Goal: Transaction & Acquisition: Purchase product/service

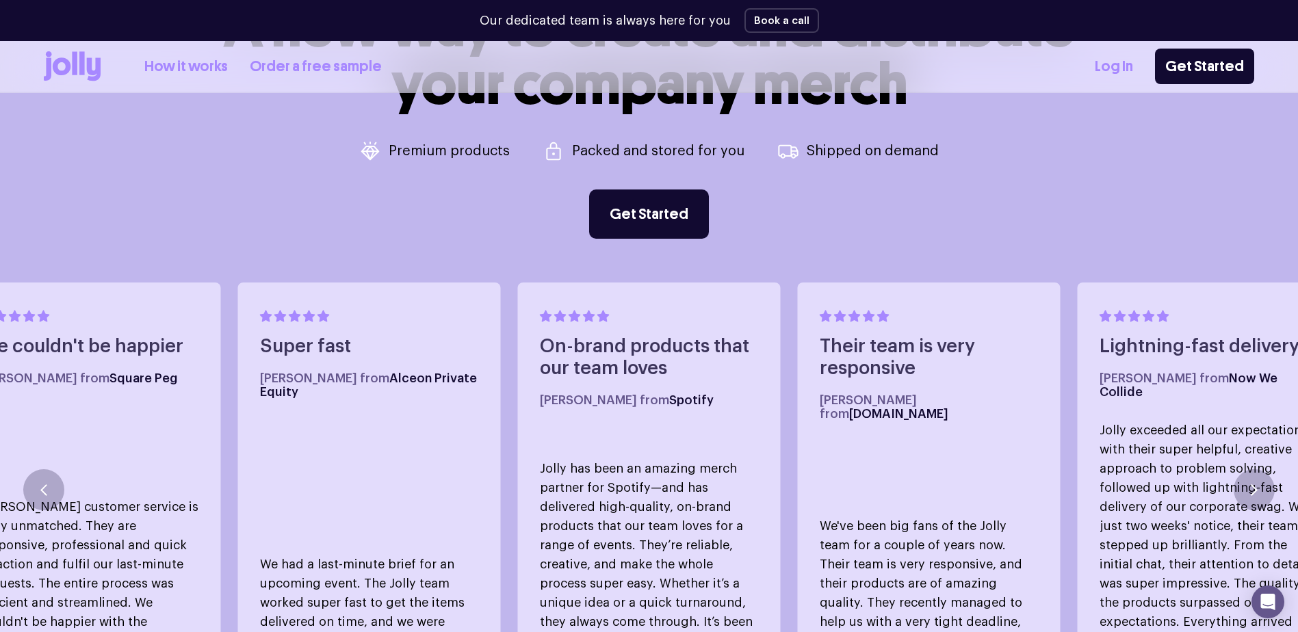
scroll to position [726, 0]
click at [647, 235] on link "Get Started" at bounding box center [649, 213] width 120 height 49
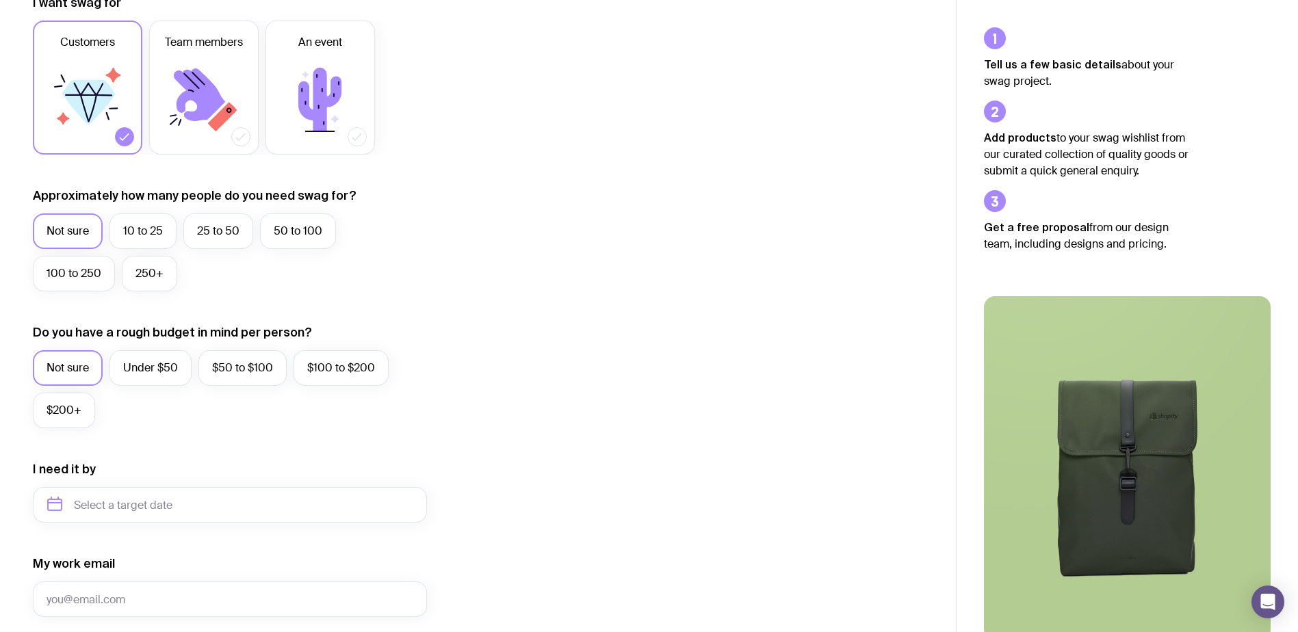
scroll to position [531, 0]
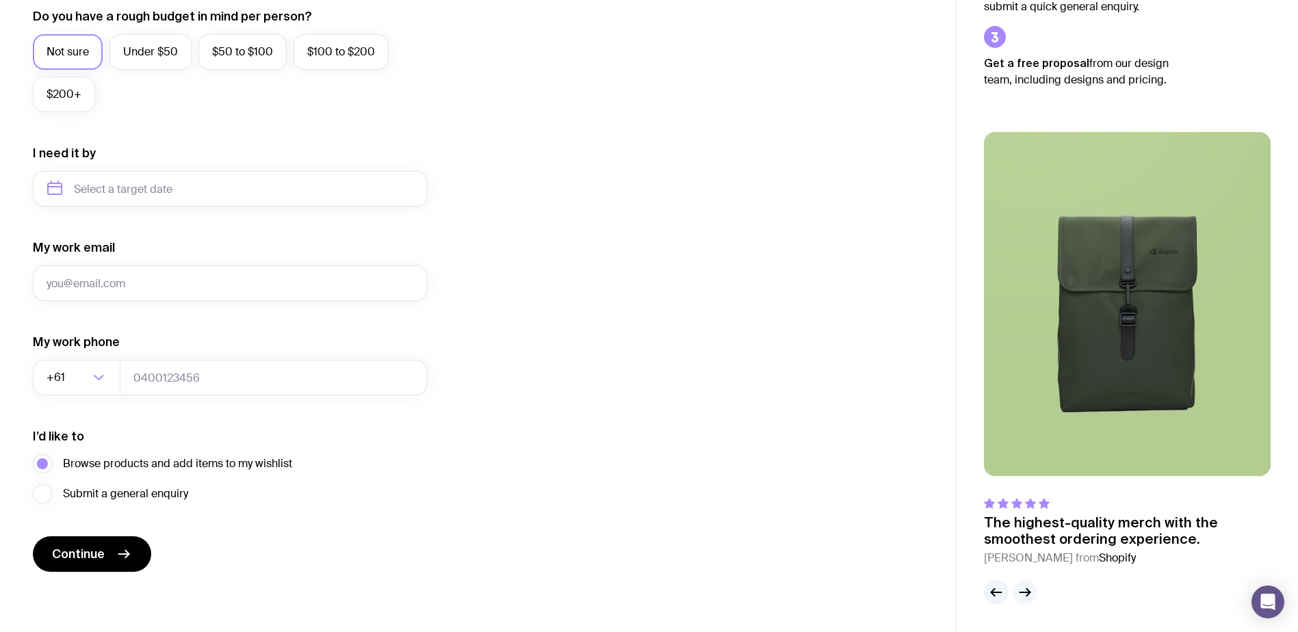
click at [1026, 593] on icon "button" at bounding box center [1025, 592] width 16 height 16
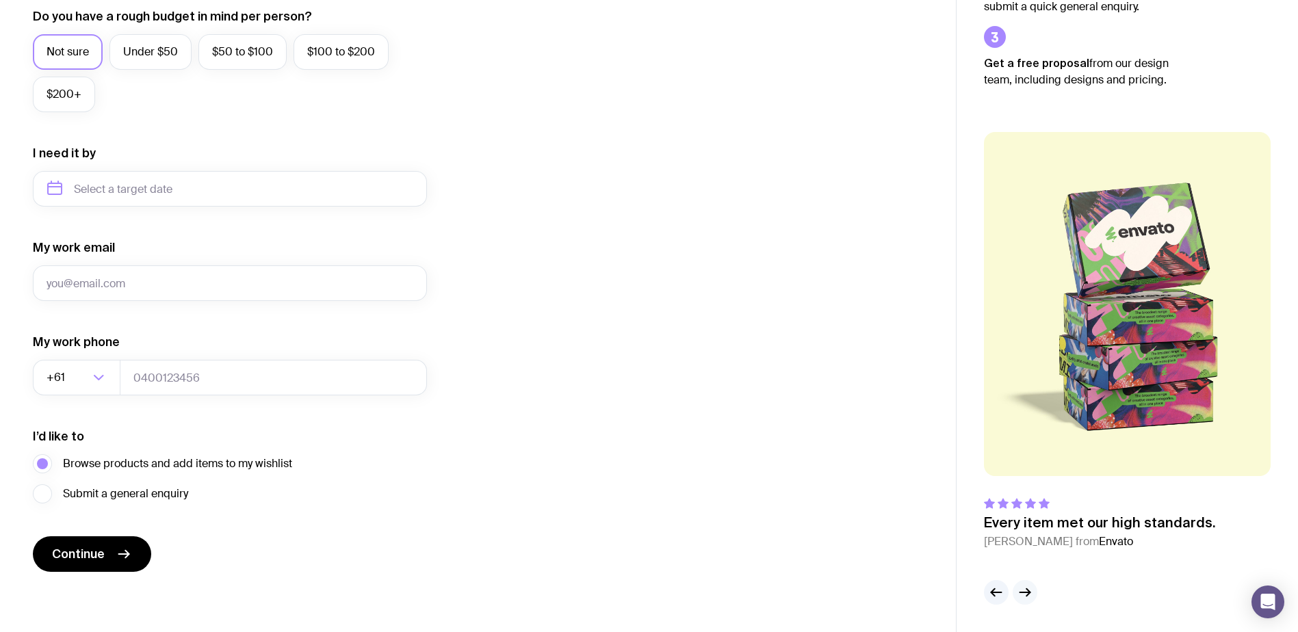
click at [1026, 593] on icon "button" at bounding box center [1025, 592] width 16 height 16
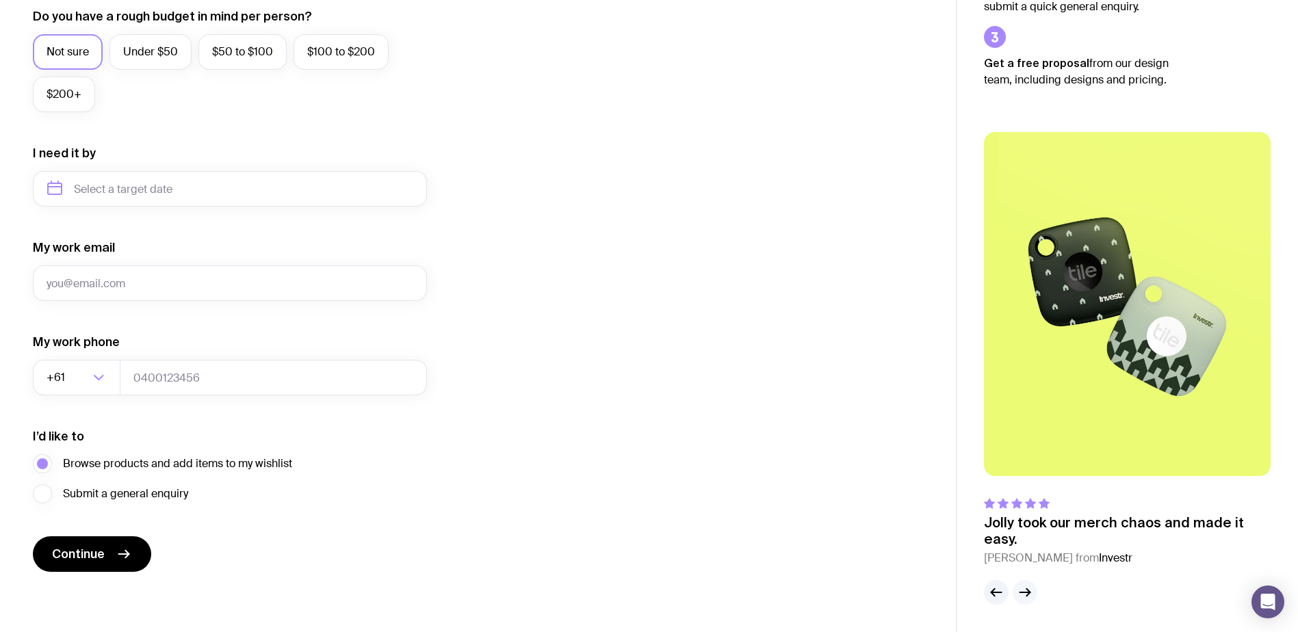
click at [1026, 593] on icon "button" at bounding box center [1025, 592] width 16 height 16
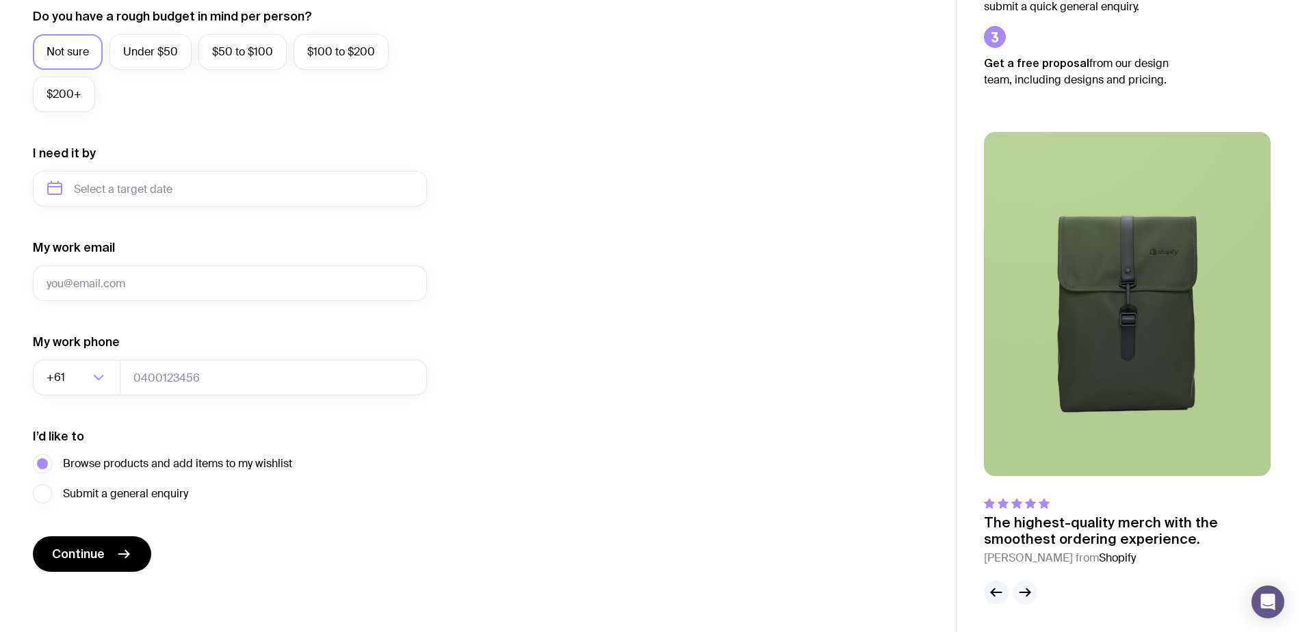
click at [1026, 593] on icon "button" at bounding box center [1025, 592] width 16 height 16
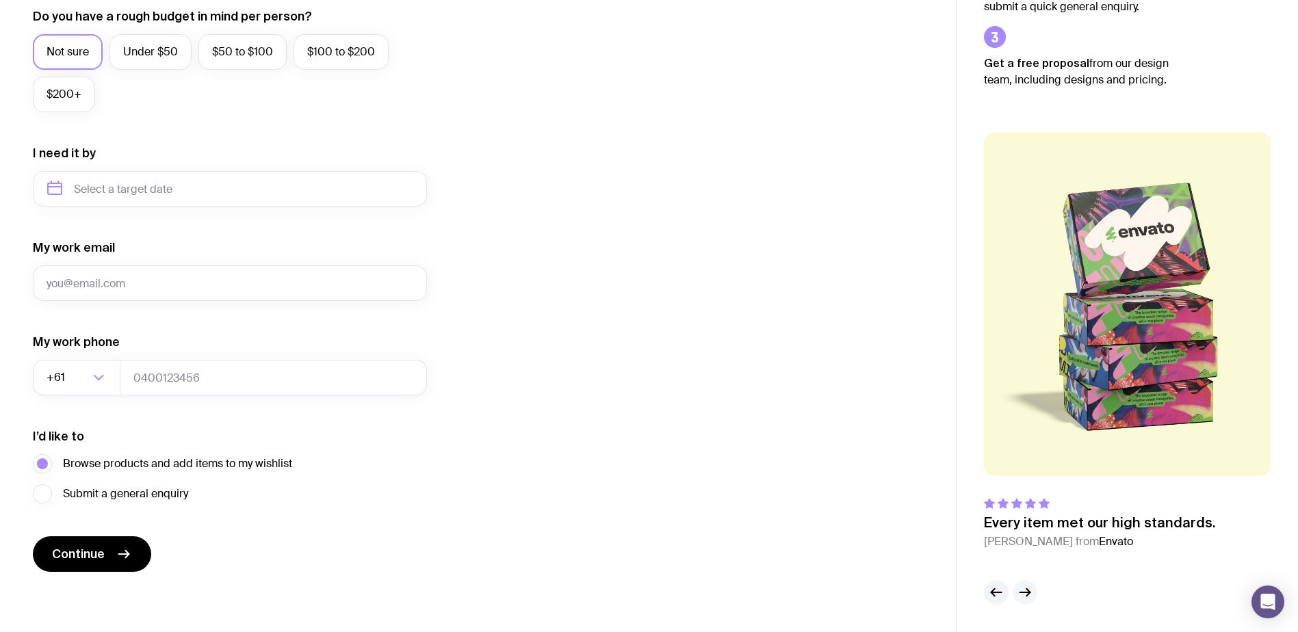
click at [1029, 593] on g "button" at bounding box center [1025, 593] width 10 height 8
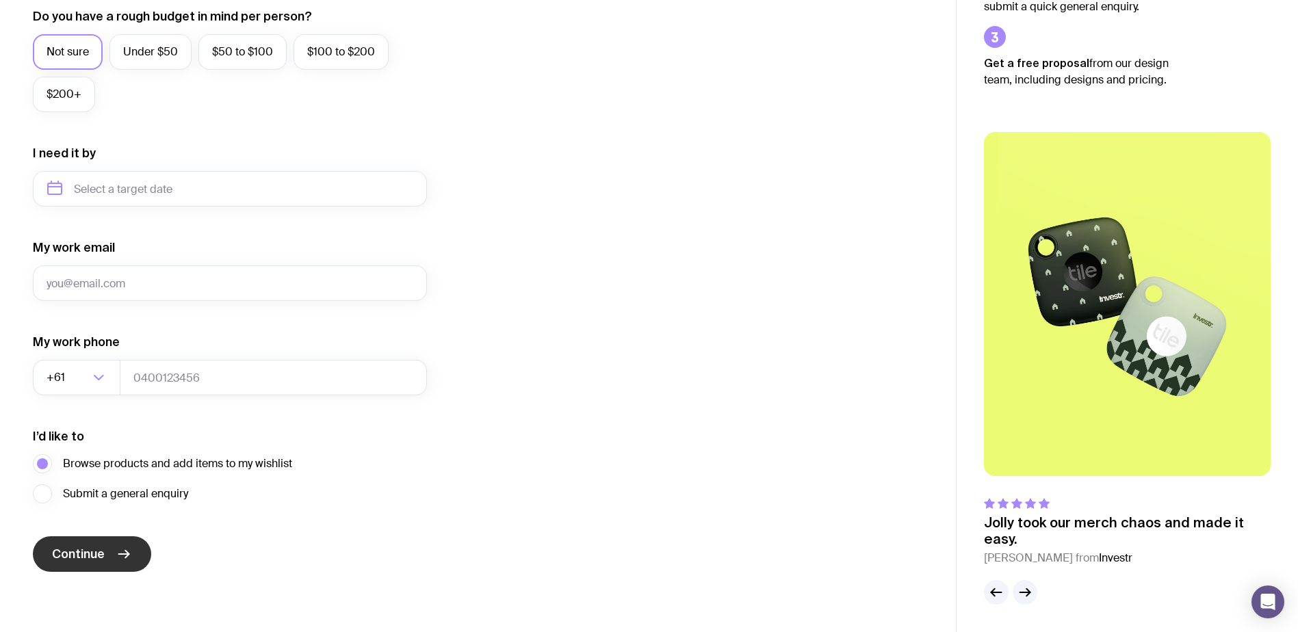
click at [111, 552] on button "Continue" at bounding box center [92, 555] width 118 height 36
click at [79, 279] on input "My work email" at bounding box center [230, 284] width 394 height 36
type input "[EMAIL_ADDRESS][PERSON_NAME][DOMAIN_NAME]"
click at [102, 546] on span "Continue" at bounding box center [78, 554] width 53 height 16
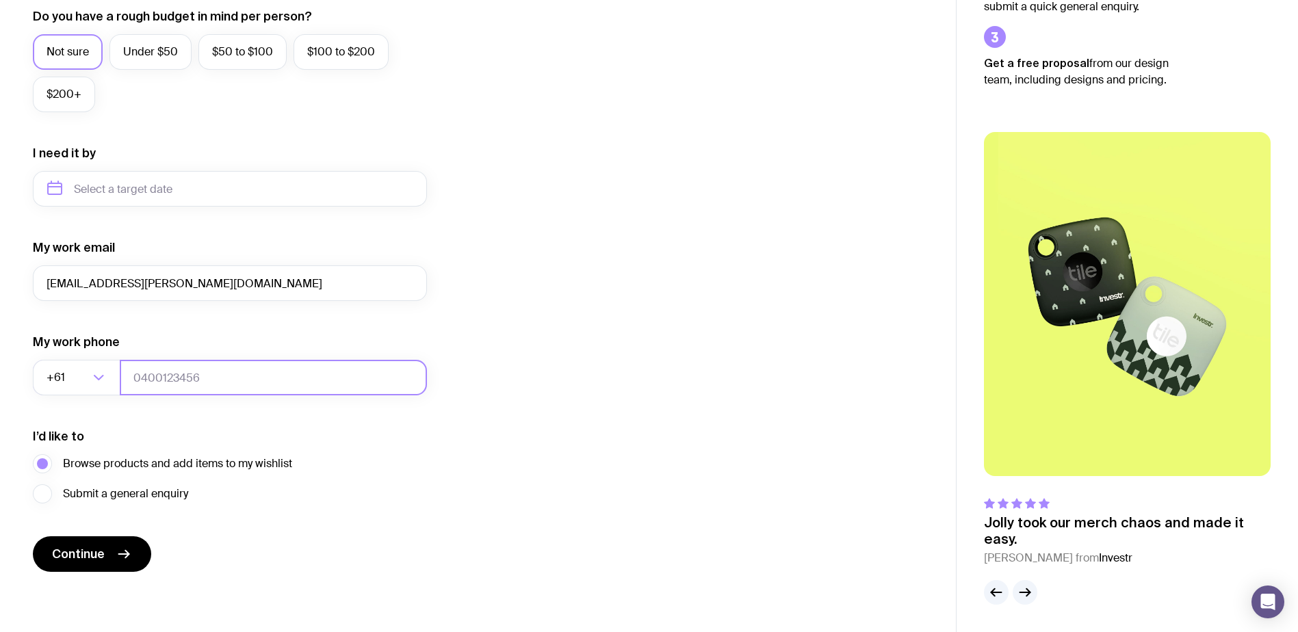
click at [154, 374] on input "tel" at bounding box center [273, 378] width 307 height 36
type input "0411514056"
click at [99, 552] on span "Continue" at bounding box center [78, 554] width 53 height 16
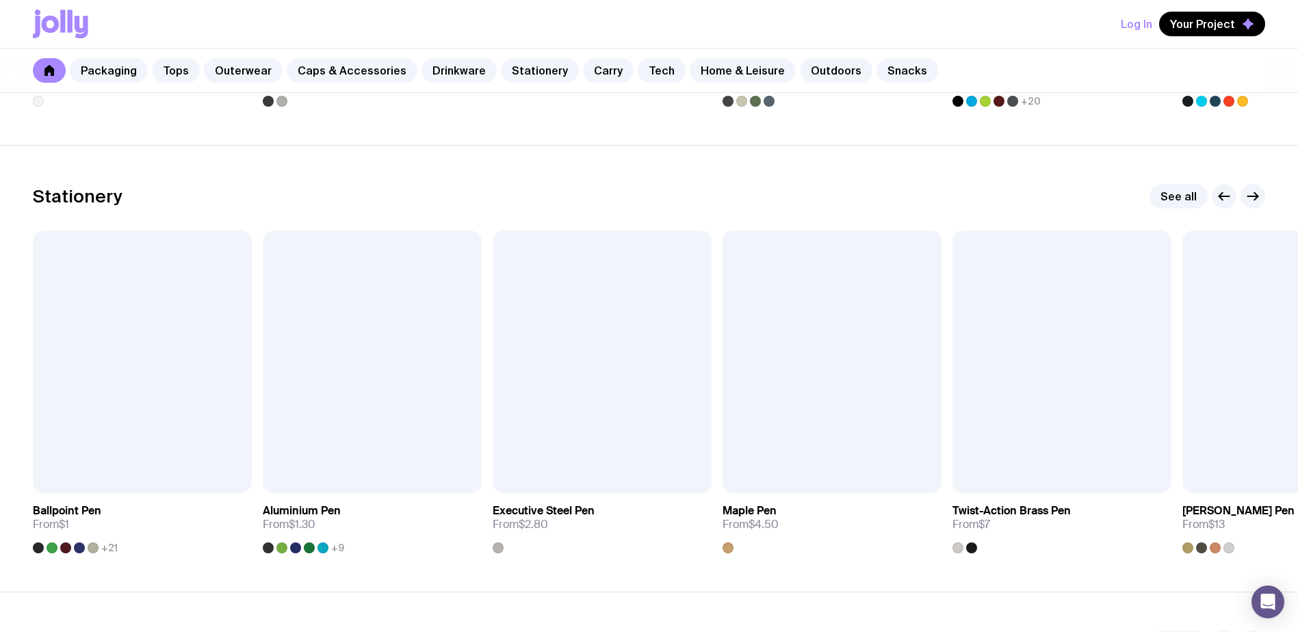
scroll to position [2362, 0]
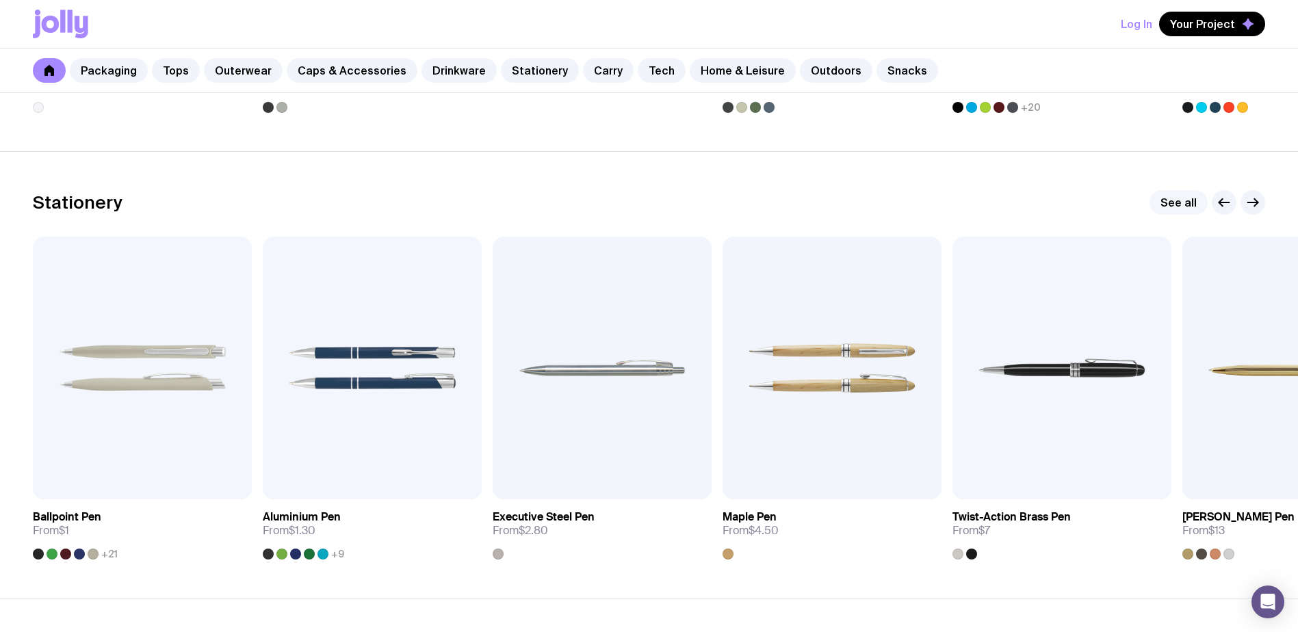
click at [1181, 208] on link "See all" at bounding box center [1179, 202] width 58 height 25
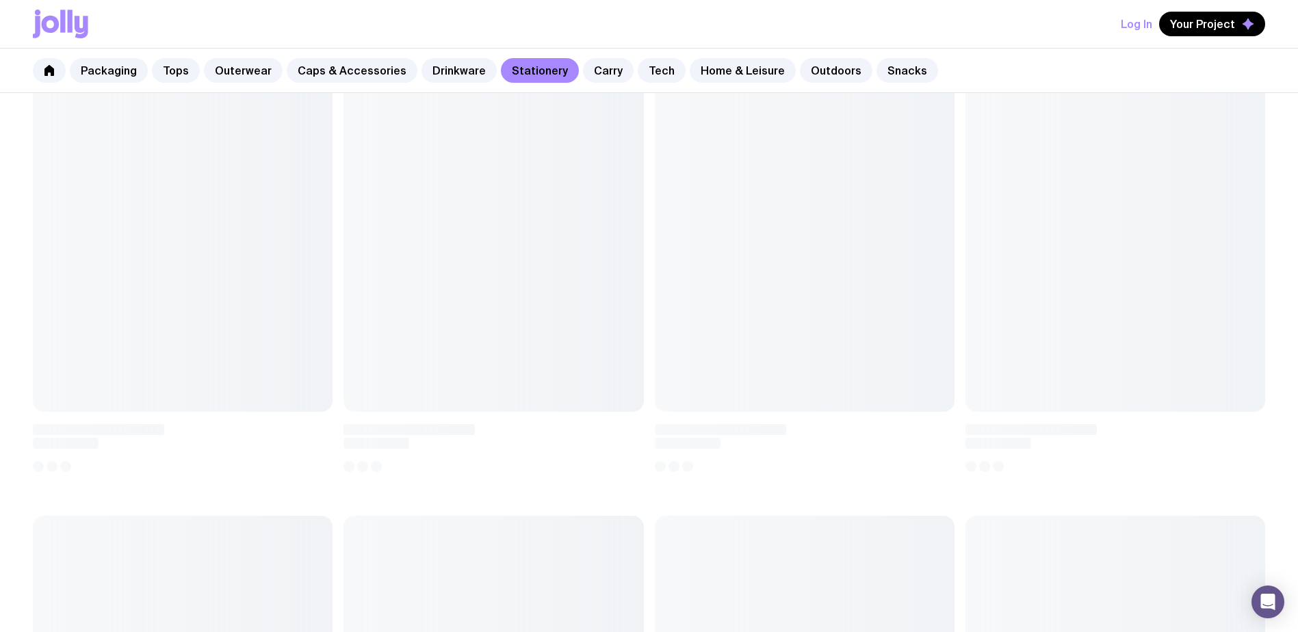
scroll to position [3087, 0]
click at [480, 459] on div at bounding box center [494, 448] width 300 height 49
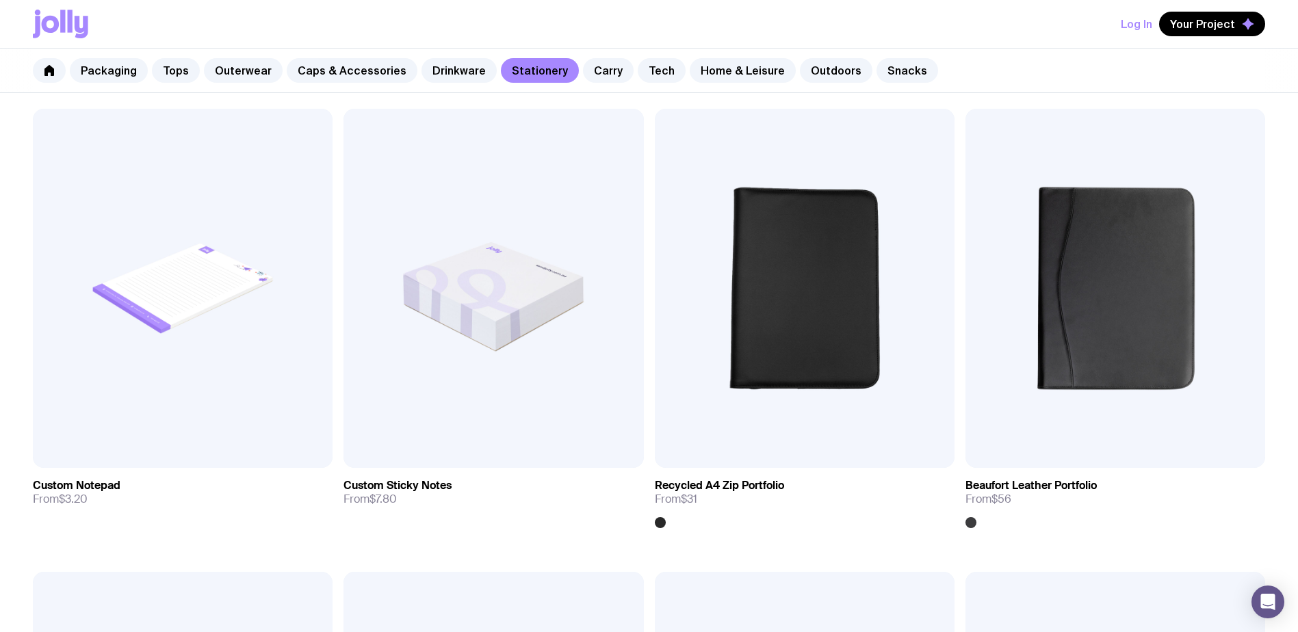
scroll to position [2103, 0]
click at [598, 445] on link "View" at bounding box center [607, 442] width 47 height 25
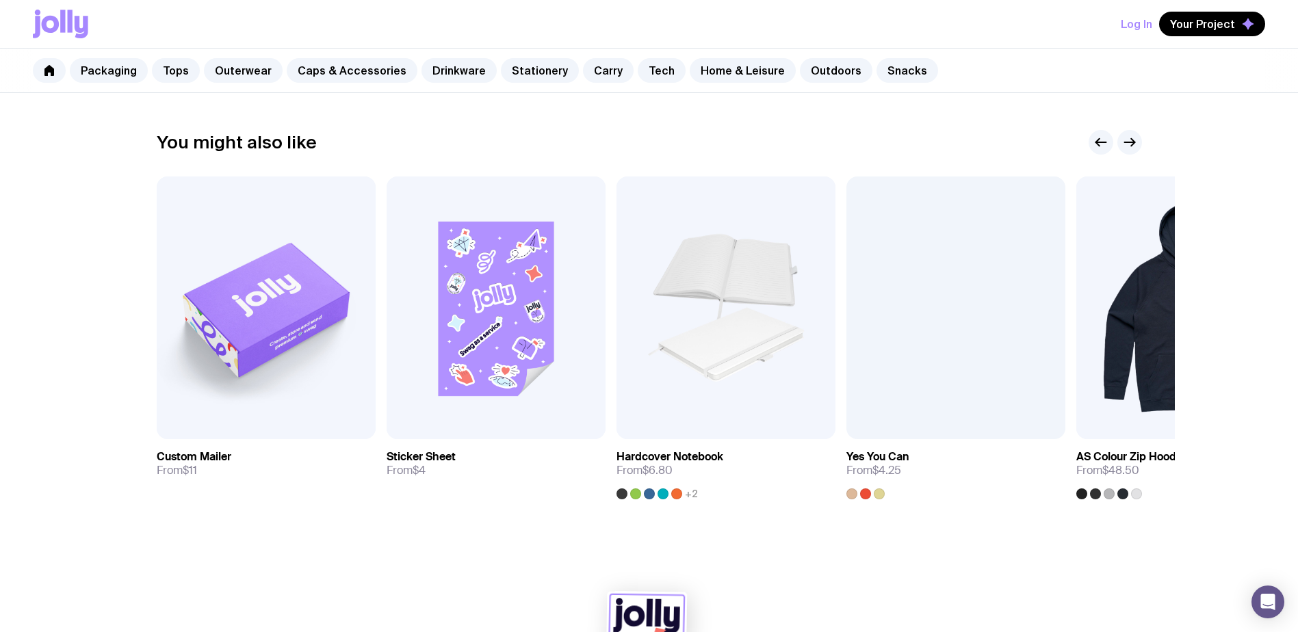
scroll to position [659, 0]
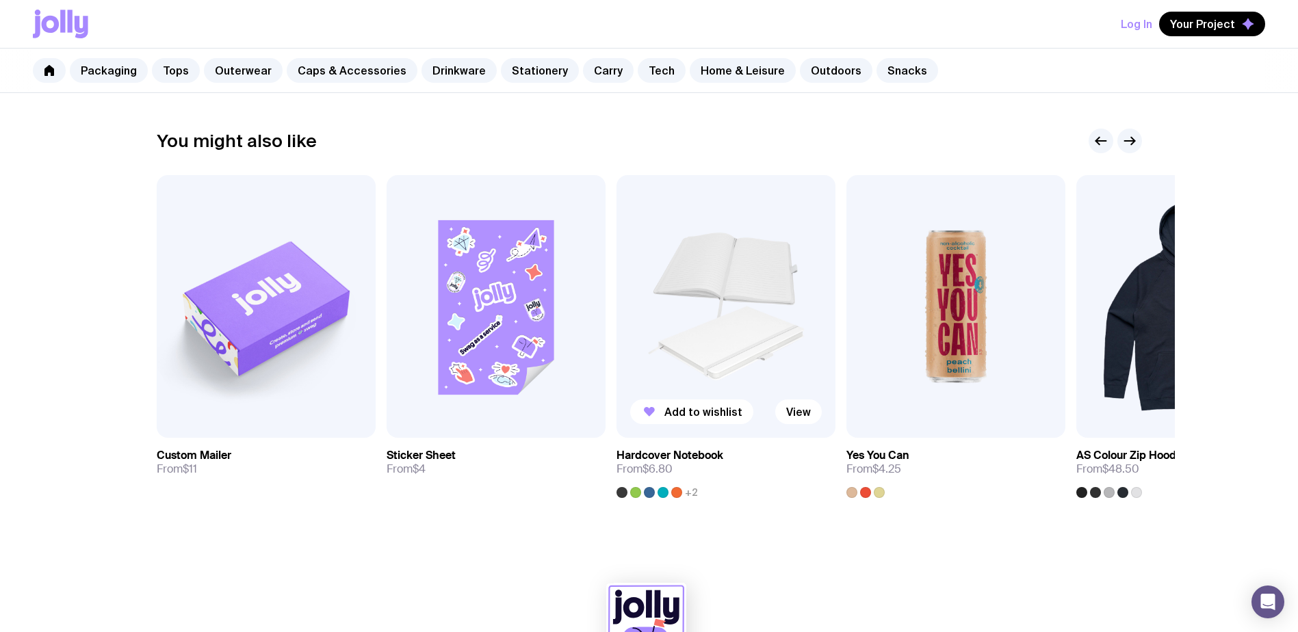
click at [742, 363] on img at bounding box center [726, 306] width 219 height 263
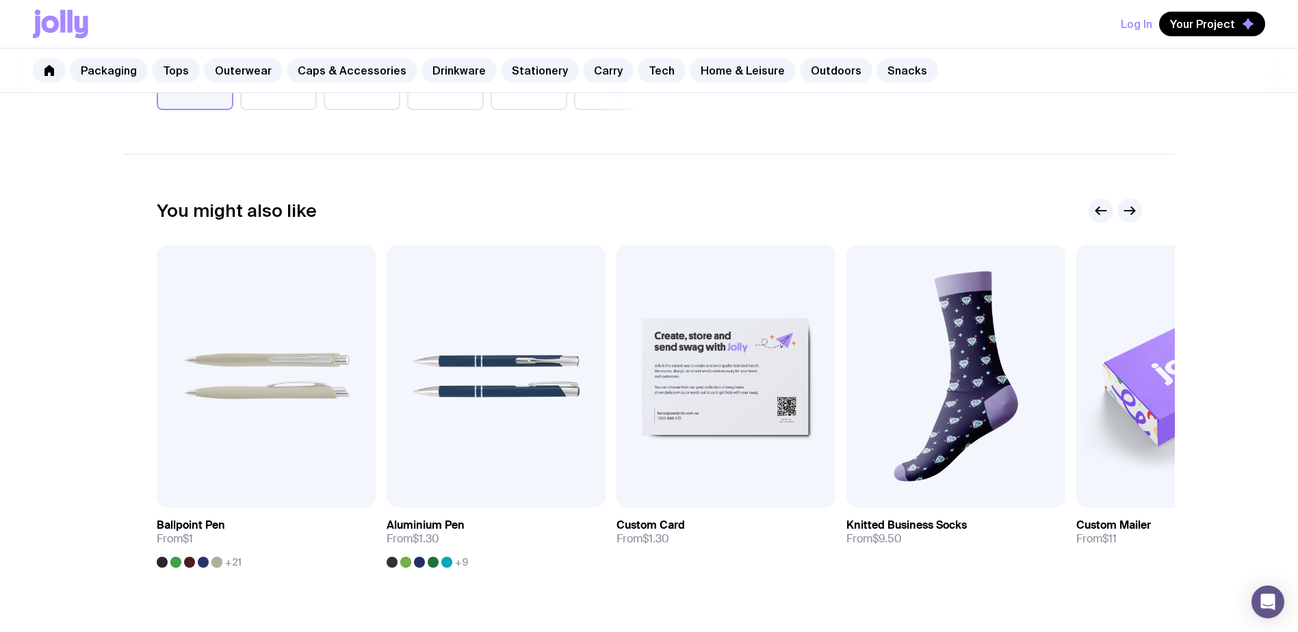
scroll to position [672, 0]
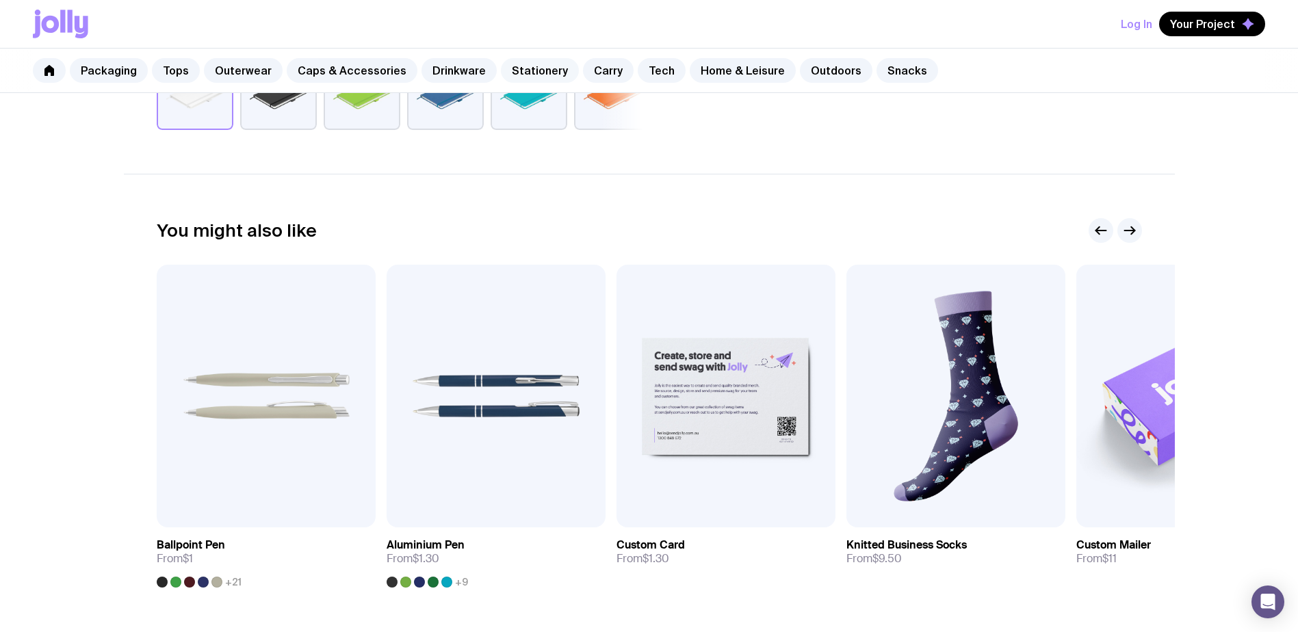
click at [526, 67] on link "Stationery" at bounding box center [540, 70] width 78 height 25
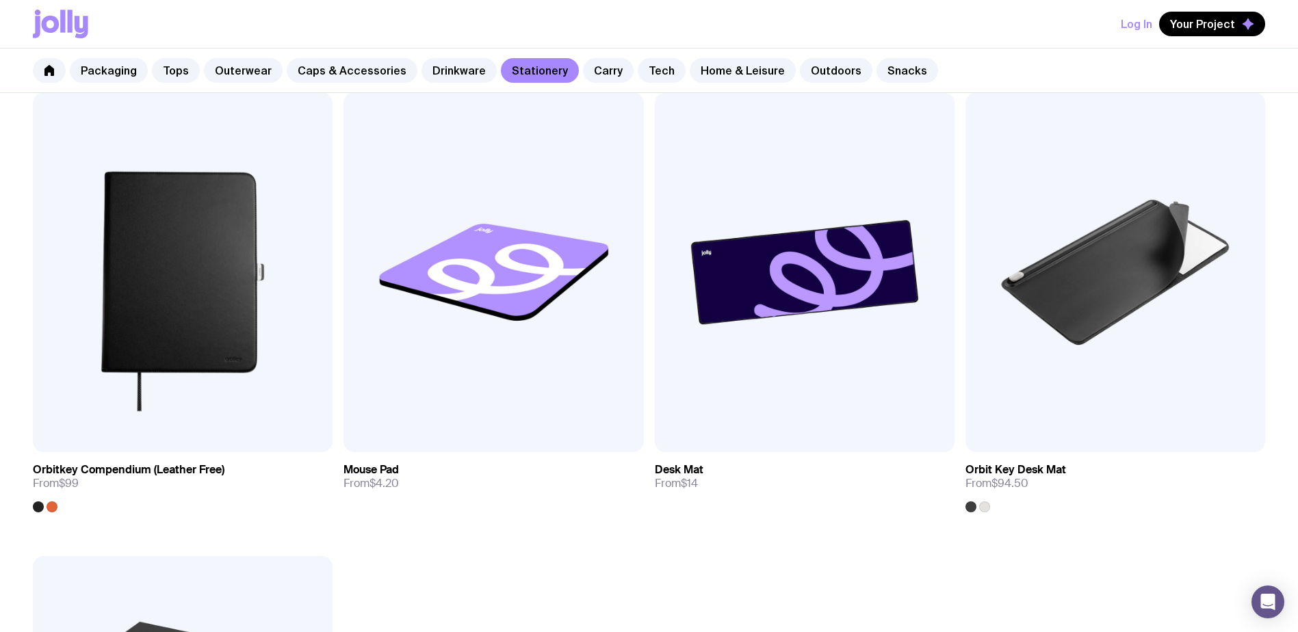
scroll to position [2581, 0]
